Goal: Information Seeking & Learning: Learn about a topic

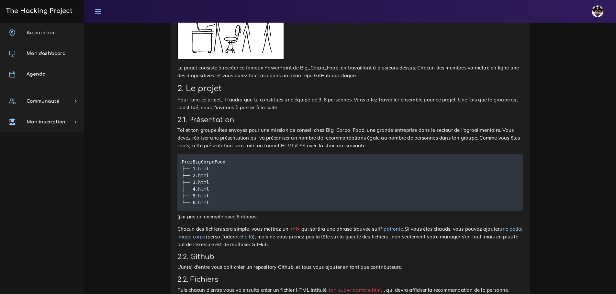
scroll to position [518, 0]
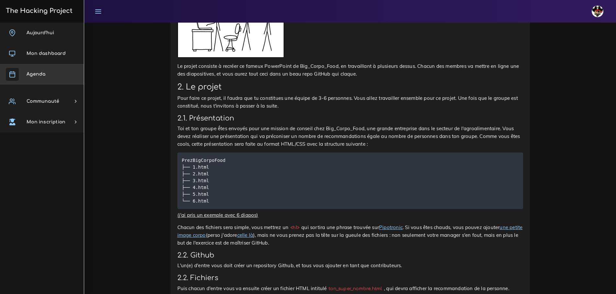
click at [36, 84] on link "Agenda" at bounding box center [42, 74] width 84 height 21
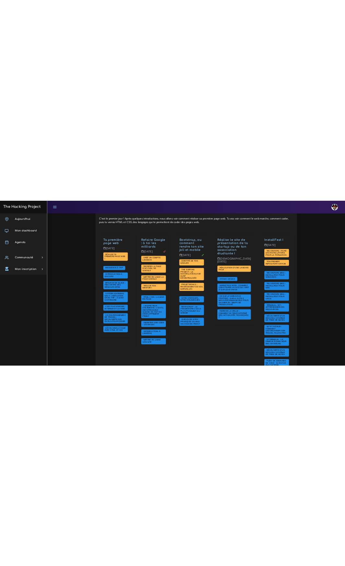
scroll to position [162, 0]
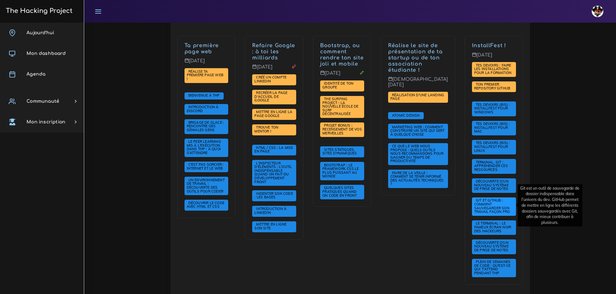
click at [500, 203] on span "Git et GitHub : comment sauvegarder son travail façon pro" at bounding box center [494, 207] width 44 height 18
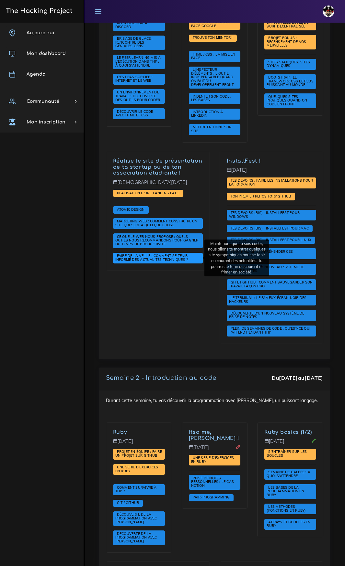
scroll to position [291, 0]
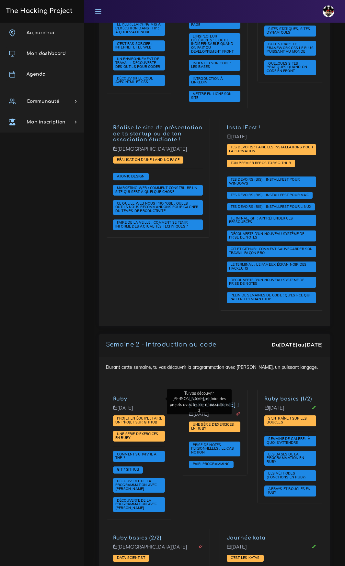
click at [119, 294] on link "Ruby" at bounding box center [120, 399] width 14 height 6
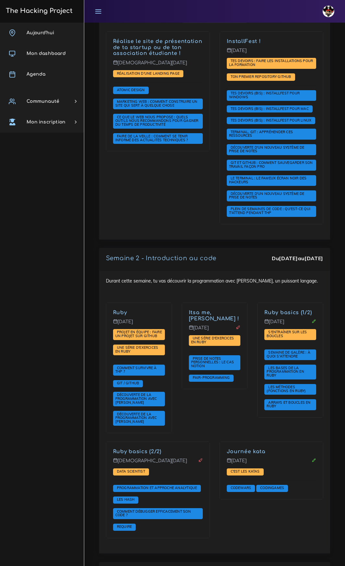
scroll to position [453, 0]
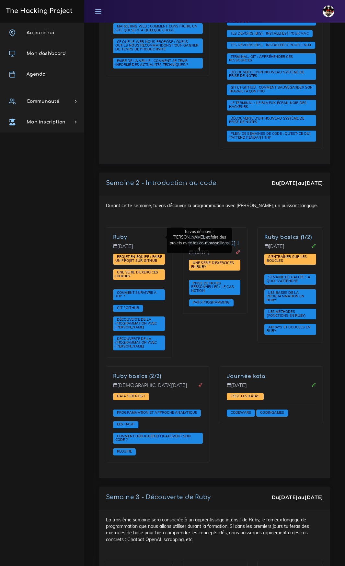
click at [121, 236] on link "Ruby" at bounding box center [120, 238] width 14 height 6
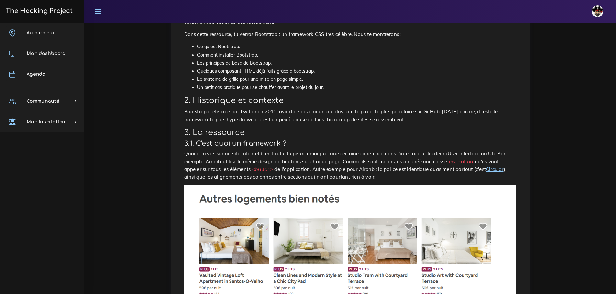
scroll to position [97, 0]
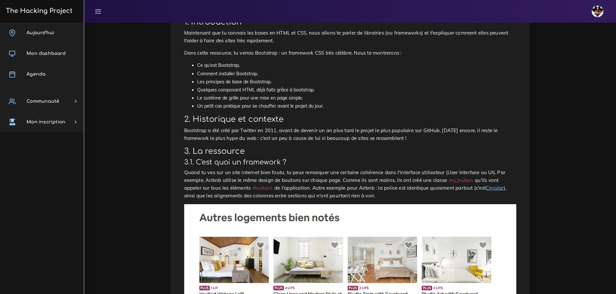
drag, startPoint x: 563, startPoint y: 165, endPoint x: 559, endPoint y: 162, distance: 5.3
drag, startPoint x: 559, startPoint y: 162, endPoint x: 538, endPoint y: 78, distance: 86.7
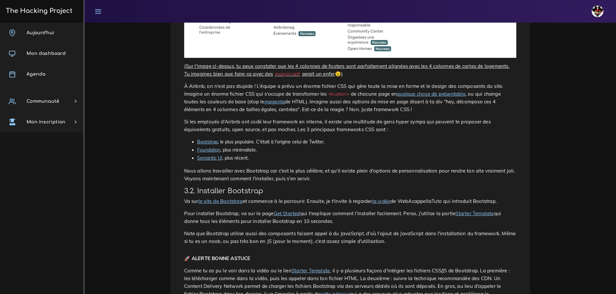
scroll to position [485, 0]
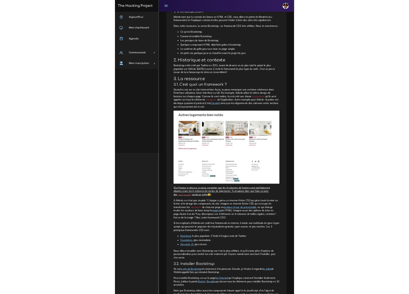
scroll to position [0, 0]
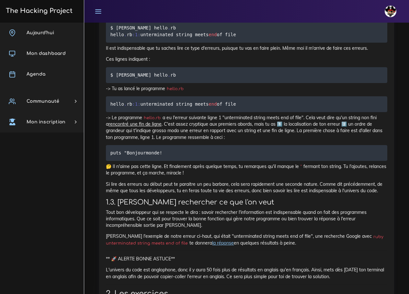
scroll to position [1130, 0]
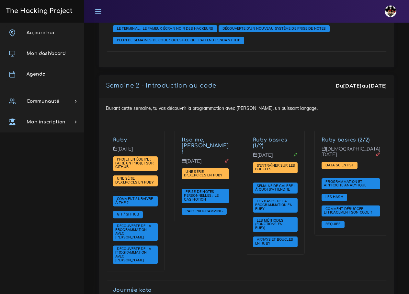
scroll to position [463, 0]
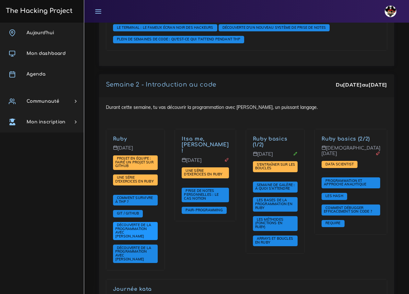
click at [132, 223] on span "Découverte de la programmation avec [PERSON_NAME]" at bounding box center [133, 231] width 36 height 16
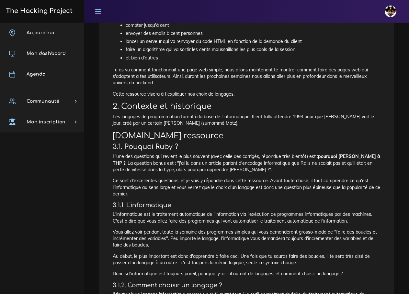
scroll to position [129, 0]
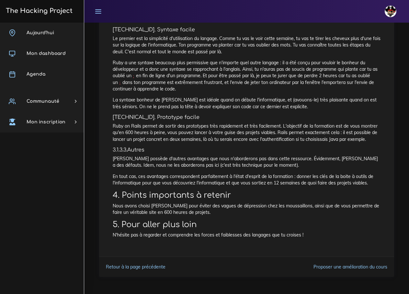
scroll to position [759, 0]
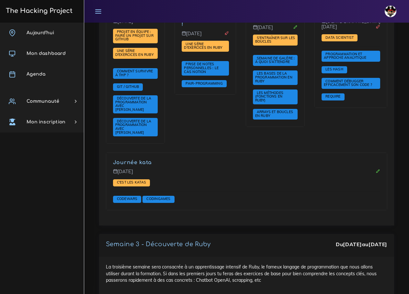
scroll to position [578, 0]
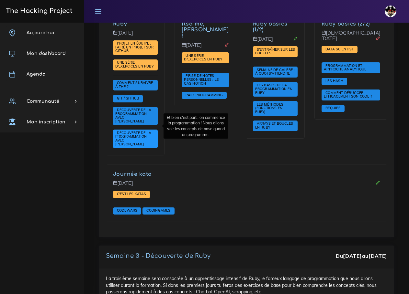
click at [143, 131] on span "Découverte de la programmation avec [PERSON_NAME]" at bounding box center [135, 139] width 45 height 18
click at [134, 131] on span "Découverte de la programmation avec [PERSON_NAME]" at bounding box center [133, 139] width 36 height 16
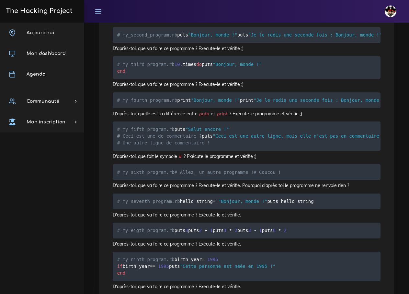
scroll to position [550, 0]
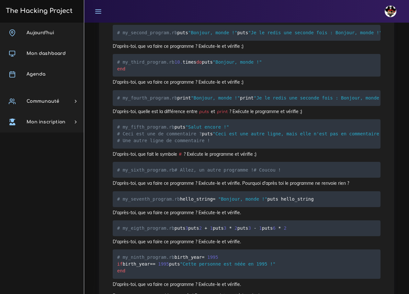
click at [74, 211] on div "Aujourd'hui Mon dashboard Agenda Communauté Ambassade Certifications Marketplac…" at bounding box center [42, 159] width 84 height 272
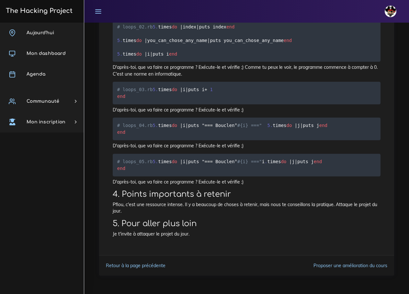
scroll to position [2327, 0]
drag, startPoint x: 142, startPoint y: 164, endPoint x: 137, endPoint y: 165, distance: 5.3
click at [137, 165] on pre "# loops_05.rb 5 . times do | i | puts " == = Boucle n° #{i} ===" i . times do |…" at bounding box center [247, 165] width 268 height 23
click at [127, 170] on pre "# loops_05.rb 5 . times do | i | puts " == = Boucle n° #{i} ===" i . times do |…" at bounding box center [247, 165] width 268 height 23
click at [143, 171] on pre "# loops_05.rb 5 . times do | i | puts " == = Boucle n° #{i} ===" i . times do |…" at bounding box center [247, 165] width 268 height 23
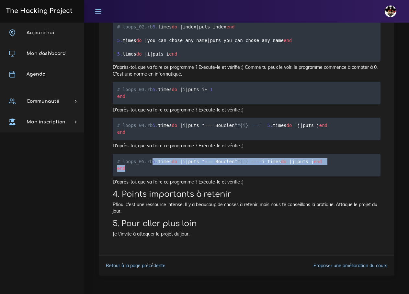
drag, startPoint x: 129, startPoint y: 168, endPoint x: 116, endPoint y: 136, distance: 35.3
click at [116, 154] on pre "# loops_05.rb 5 . times do | i | puts " == = Boucle n° #{i} ===" i . times do |…" at bounding box center [247, 165] width 268 height 23
copy code "5 . times do | i | puts " == = Boucle n° #{i} ===" i . times do | j | puts j en…"
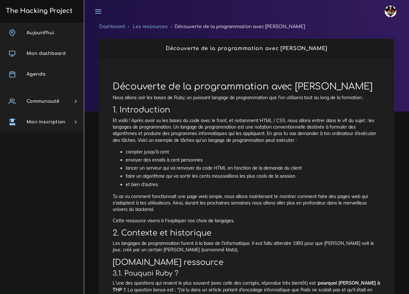
scroll to position [759, 0]
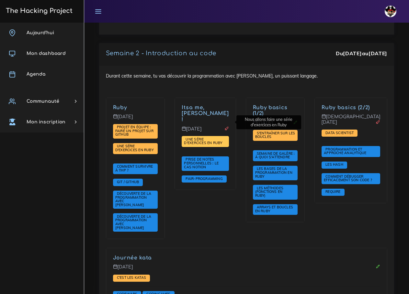
scroll to position [495, 0]
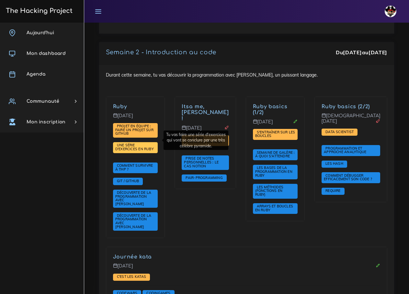
click at [123, 143] on span "Une série d'exercices en Ruby" at bounding box center [135, 147] width 40 height 8
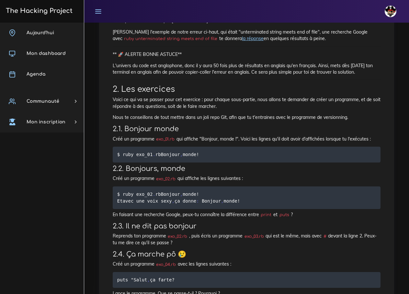
scroll to position [485, 0]
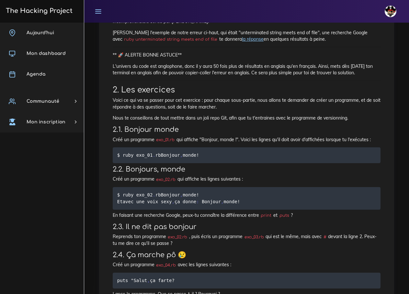
drag, startPoint x: 294, startPoint y: 228, endPoint x: 112, endPoint y: 227, distance: 181.8
click at [113, 219] on p "En faisant une recherche Google, peux-tu connaître la différence entre print et…" at bounding box center [247, 215] width 268 height 6
copy p "En faisant une recherche Google, peux-tu connaître la différence entre print et…"
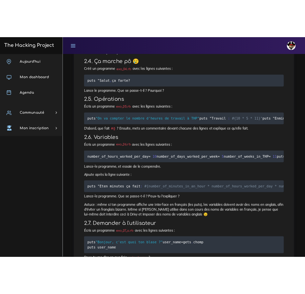
scroll to position [712, 0]
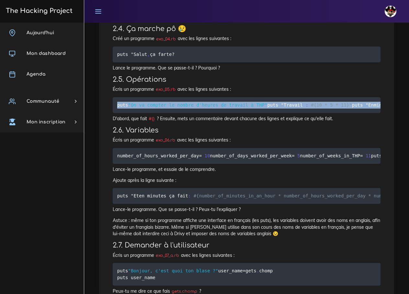
drag, startPoint x: 299, startPoint y: 262, endPoint x: 117, endPoint y: 110, distance: 237.5
copy code "puts "On va compter le nombre d'heures de travail à THP" puts " Travail : #{10 …"
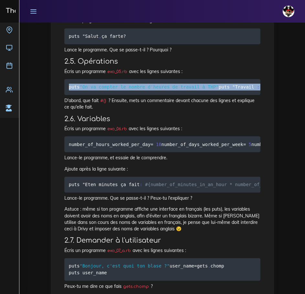
scroll to position [809, 0]
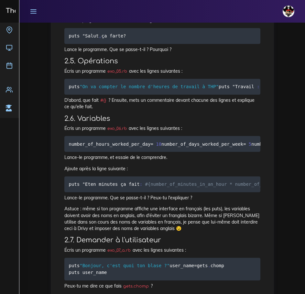
drag, startPoint x: 110, startPoint y: 101, endPoint x: 168, endPoint y: 100, distance: 57.9
click at [168, 95] on pre "puts "On va compter le nombre d'heures de travail à THP" puts " Travail : #{10 …" at bounding box center [162, 87] width 196 height 16
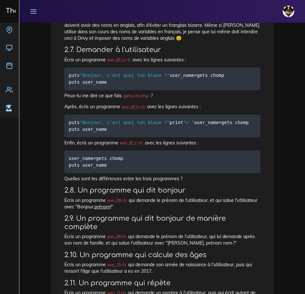
scroll to position [0, 84]
drag, startPoint x: 68, startPoint y: 102, endPoint x: 310, endPoint y: 137, distance: 243.8
copy code "number_of_hours_worked_per_day = 10 number_of_days_worked_per_week = 5 number_o…"
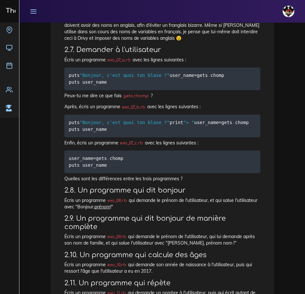
drag, startPoint x: 68, startPoint y: 174, endPoint x: 314, endPoint y: 175, distance: 246.5
copy code "puts " Et en minutes ça fait : #{number_of_minutes_in_an_hour * number_of_hours…"
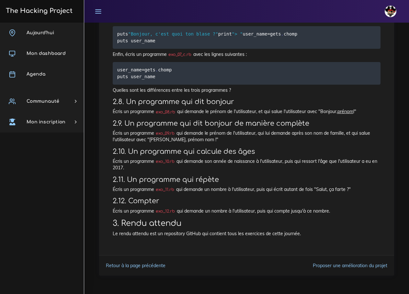
scroll to position [1210, 0]
click at [164, 209] on code "exo_12.rb" at bounding box center [165, 211] width 23 height 6
drag, startPoint x: 343, startPoint y: 210, endPoint x: 113, endPoint y: 208, distance: 230.7
click at [113, 208] on p "Écris un programme exo_12.rb qui demande un nombre à l'utilisateur, puis qui co…" at bounding box center [247, 211] width 268 height 6
copy p "Écris un programme exo_12.rb qui demande un nombre à l'utilisateur, puis qui co…"
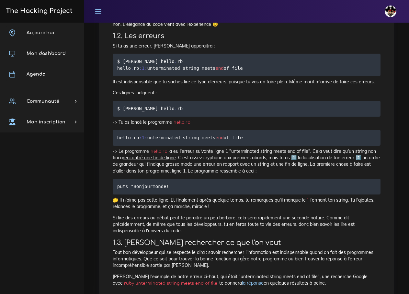
scroll to position [239, 0]
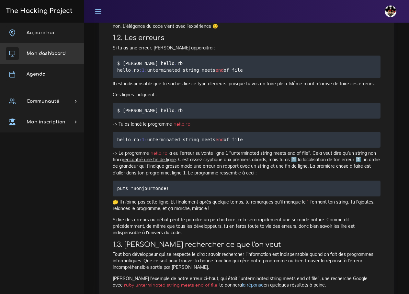
click at [43, 70] on link "Agenda" at bounding box center [42, 74] width 84 height 21
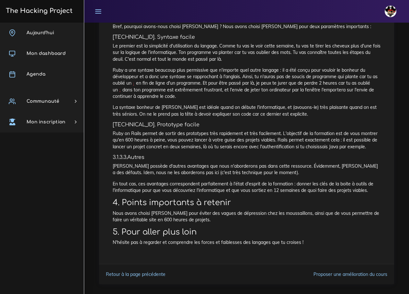
scroll to position [759, 0]
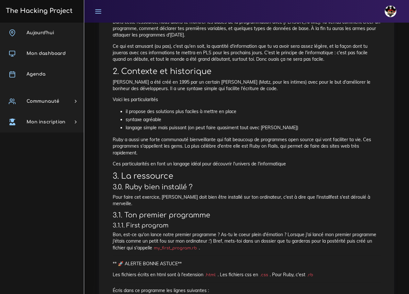
scroll to position [95, 0]
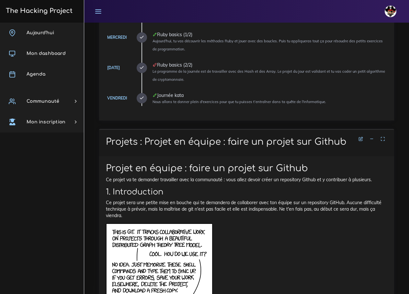
scroll to position [226, 0]
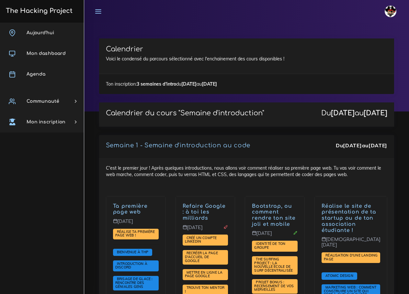
scroll to position [495, 0]
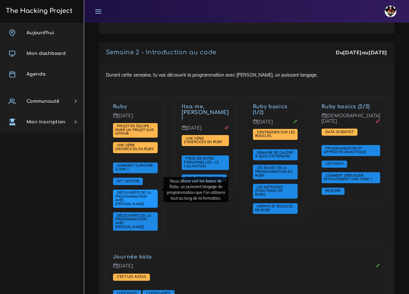
click at [141, 196] on span "Découverte de la programmation avec [PERSON_NAME]" at bounding box center [135, 199] width 45 height 18
click at [143, 191] on span "Découverte de la programmation avec [PERSON_NAME]" at bounding box center [133, 199] width 36 height 16
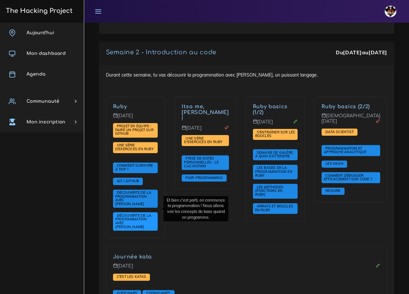
click at [138, 214] on span "Découverte de la programmation avec [PERSON_NAME]" at bounding box center [133, 222] width 36 height 16
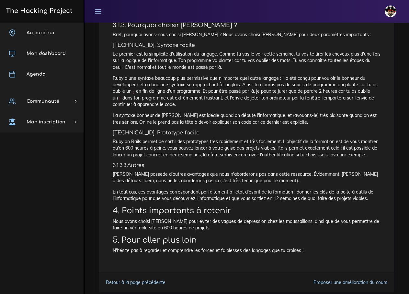
scroll to position [759, 0]
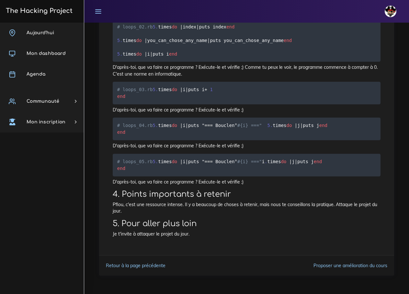
scroll to position [2168, 0]
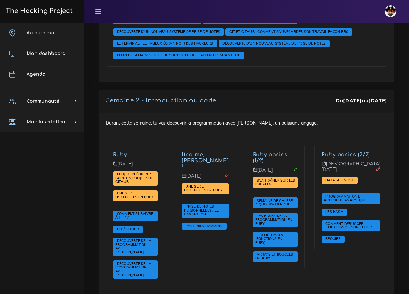
scroll to position [453, 0]
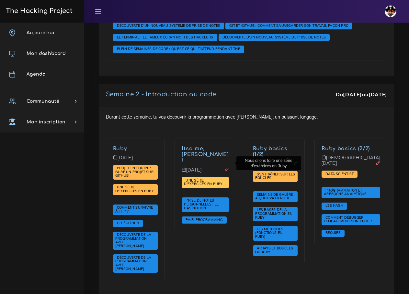
click at [209, 178] on span "Une série d'exercices en Ruby" at bounding box center [204, 182] width 40 height 8
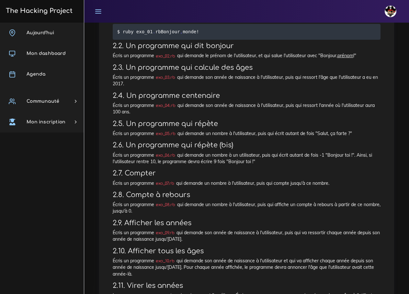
scroll to position [129, 0]
